Goal: Task Accomplishment & Management: Use online tool/utility

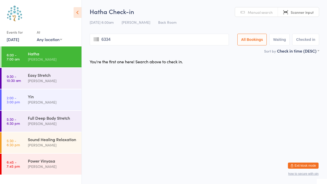
type input "6334"
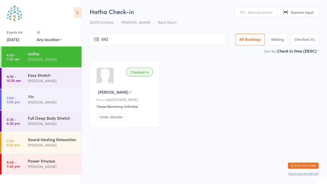
type input "6428"
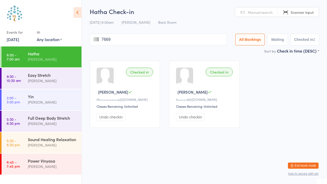
type input "7669"
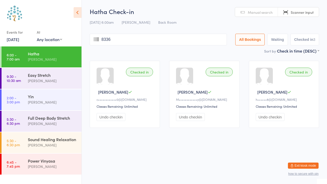
type input "8336"
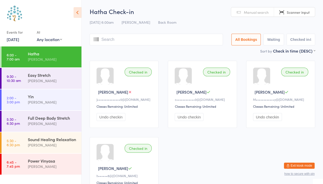
type input "8482"
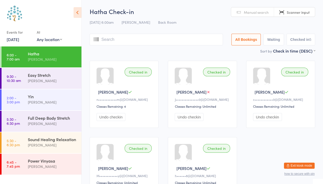
click at [262, 13] on span "Manual search" at bounding box center [256, 12] width 25 height 5
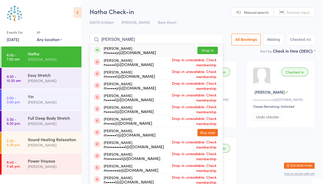
type input "[PERSON_NAME]"
click at [211, 50] on button "Drop in" at bounding box center [208, 50] width 20 height 7
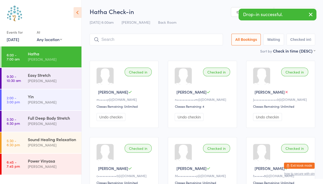
click at [114, 119] on button "Undo checkin" at bounding box center [111, 117] width 29 height 8
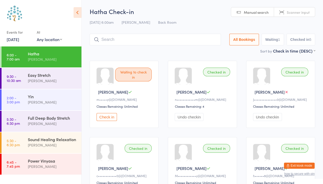
click at [187, 118] on button "Undo checkin" at bounding box center [189, 117] width 29 height 8
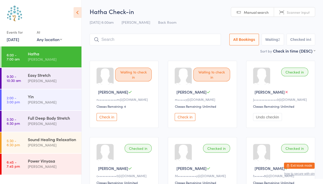
click at [180, 119] on button "Check in" at bounding box center [185, 117] width 20 height 8
